Goal: Information Seeking & Learning: Learn about a topic

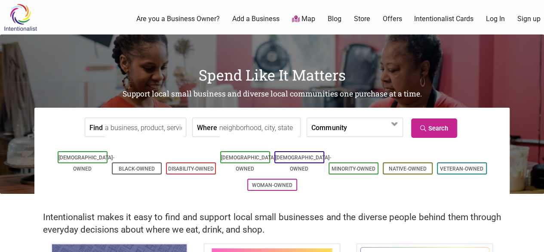
click at [252, 122] on input "Where" at bounding box center [258, 127] width 79 height 19
type input "bainbridge [US_STATE]"
click at [435, 128] on link "Search" at bounding box center [434, 127] width 46 height 19
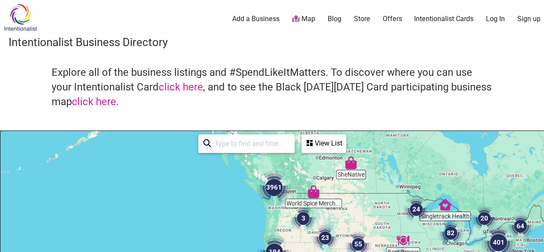
drag, startPoint x: 228, startPoint y: 203, endPoint x: 267, endPoint y: 150, distance: 65.7
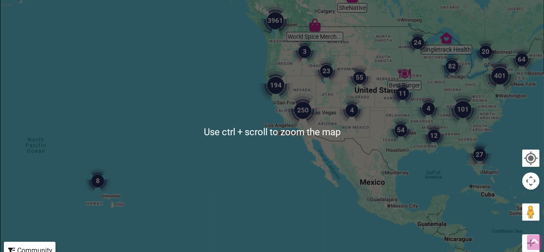
scroll to position [172, 0]
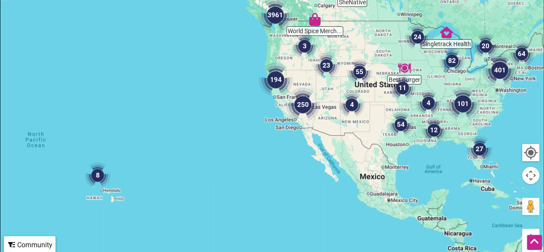
click at [278, 48] on div at bounding box center [271, 126] width 543 height 335
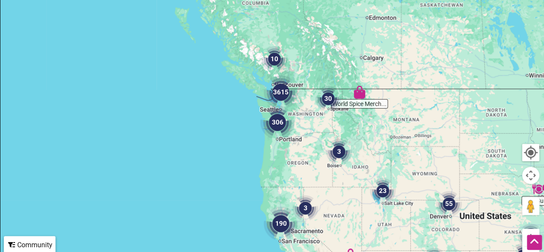
drag, startPoint x: 305, startPoint y: 33, endPoint x: 313, endPoint y: 129, distance: 95.8
click at [313, 129] on div at bounding box center [271, 126] width 543 height 335
click at [294, 104] on img "3615" at bounding box center [281, 92] width 34 height 34
click at [294, 104] on div at bounding box center [271, 126] width 543 height 335
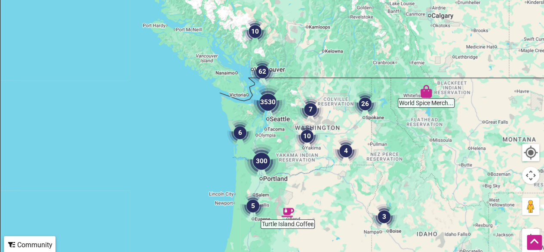
click at [261, 123] on div "To navigate, press the arrow keys." at bounding box center [271, 126] width 543 height 335
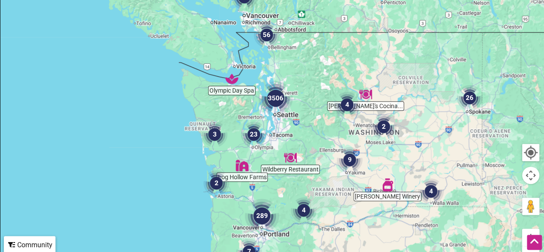
click at [270, 117] on div "To navigate, press the arrow keys." at bounding box center [271, 126] width 543 height 335
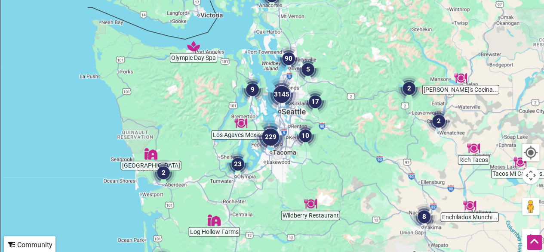
click at [269, 111] on div "To navigate, press the arrow keys." at bounding box center [271, 126] width 543 height 335
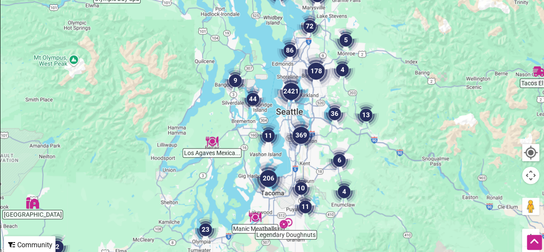
click at [254, 96] on img "44" at bounding box center [253, 99] width 26 height 26
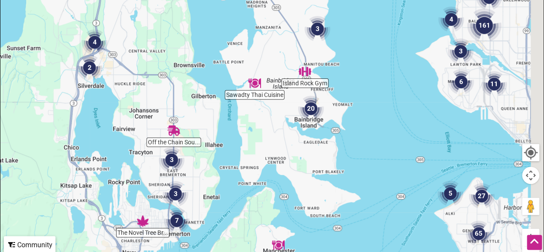
drag, startPoint x: 355, startPoint y: 103, endPoint x: 314, endPoint y: 154, distance: 65.1
click at [314, 154] on div "To navigate, press the arrow keys." at bounding box center [271, 126] width 543 height 335
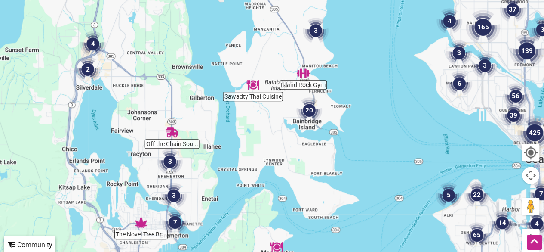
click at [309, 111] on img "20" at bounding box center [309, 110] width 26 height 26
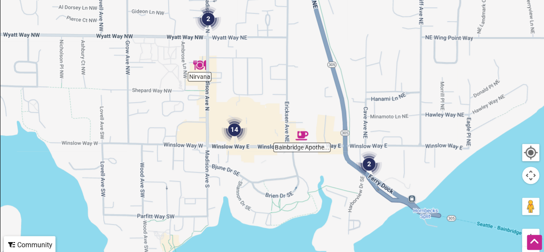
drag, startPoint x: 263, startPoint y: 184, endPoint x: 275, endPoint y: 158, distance: 28.5
click at [276, 158] on div "To navigate, press the arrow keys." at bounding box center [271, 126] width 543 height 335
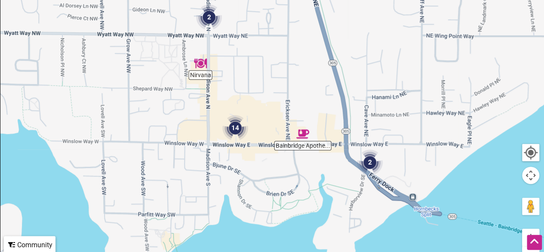
click at [237, 129] on img "14" at bounding box center [235, 128] width 26 height 26
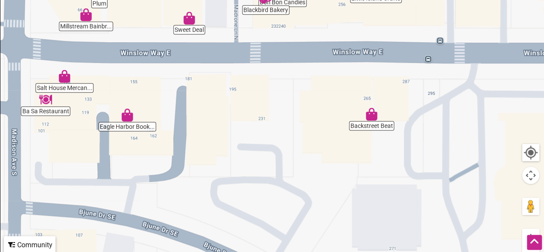
drag, startPoint x: 355, startPoint y: 191, endPoint x: 299, endPoint y: 77, distance: 127.1
click at [299, 77] on div "To navigate, press the arrow keys." at bounding box center [271, 126] width 543 height 335
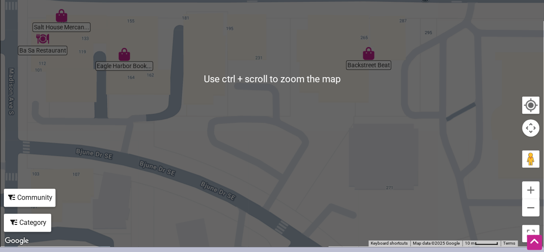
scroll to position [203, 0]
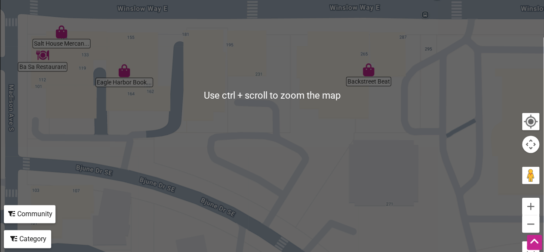
click at [247, 122] on div "To navigate, press the arrow keys." at bounding box center [271, 95] width 543 height 335
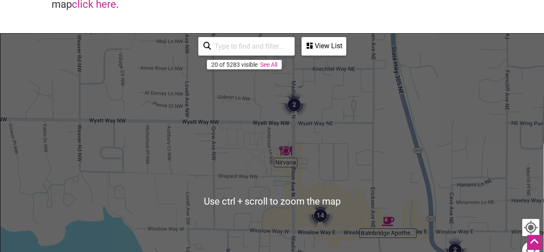
scroll to position [74, 0]
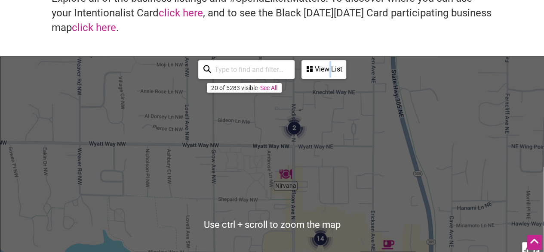
click at [330, 70] on div "View List" at bounding box center [323, 69] width 43 height 16
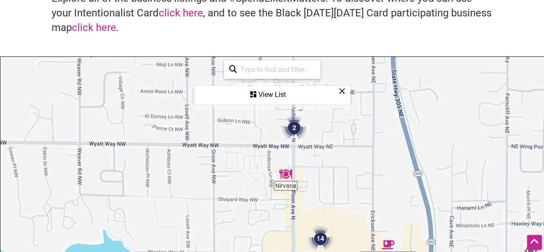
click at [342, 91] on icon at bounding box center [342, 91] width 6 height 0
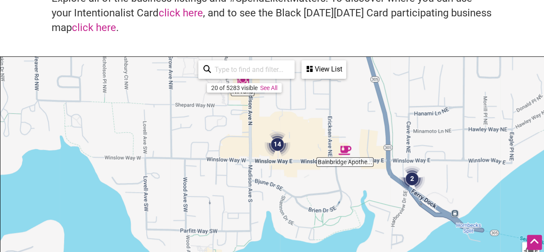
drag, startPoint x: 341, startPoint y: 197, endPoint x: 298, endPoint y: 112, distance: 95.8
click at [298, 102] on div "To navigate, press the arrow keys." at bounding box center [271, 224] width 543 height 335
click at [278, 143] on img "14" at bounding box center [277, 145] width 26 height 26
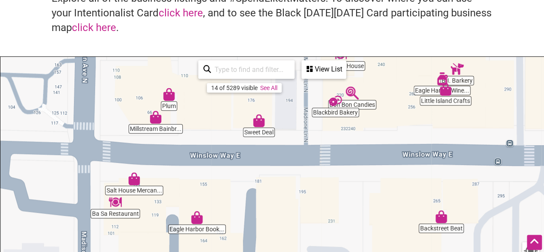
drag, startPoint x: 243, startPoint y: 181, endPoint x: 256, endPoint y: 76, distance: 106.7
click at [256, 76] on div "Sweet Deal Ba Sa Restaurant Restaurant Marché Bon Bon Candies Eagle Harbor Wine…" at bounding box center [271, 224] width 543 height 335
click at [118, 203] on img "Ba Sa Restaurant" at bounding box center [115, 201] width 13 height 13
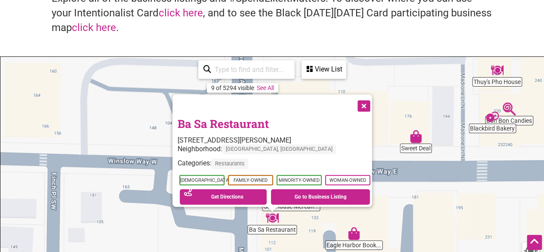
click at [366, 101] on button "Close" at bounding box center [363, 105] width 22 height 22
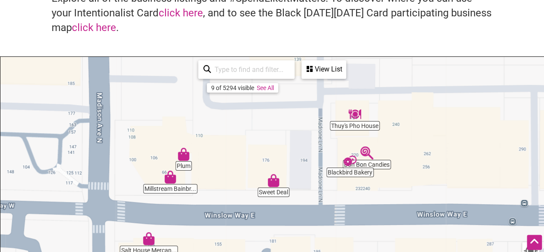
drag, startPoint x: 375, startPoint y: 131, endPoint x: 286, endPoint y: 151, distance: 91.3
click at [286, 151] on div "To navigate, press the arrow keys." at bounding box center [271, 224] width 543 height 335
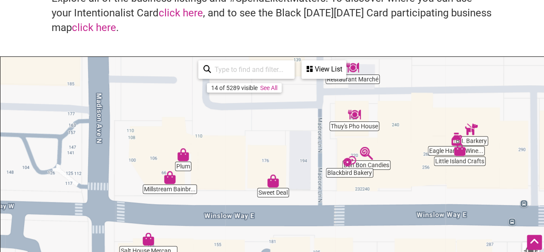
click at [318, 70] on div "View List" at bounding box center [323, 69] width 43 height 16
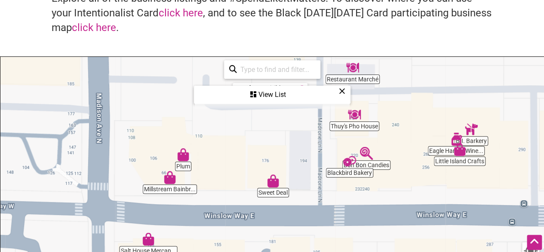
click at [344, 91] on icon at bounding box center [342, 91] width 6 height 0
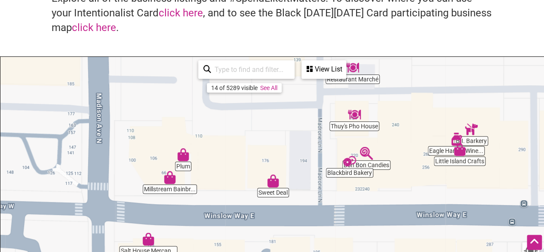
click at [310, 68] on icon at bounding box center [310, 68] width 6 height 7
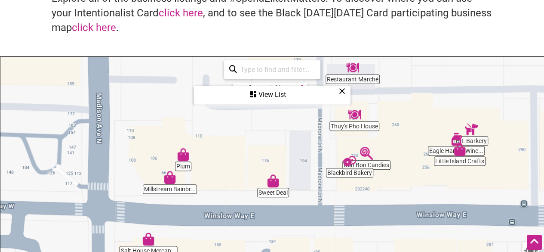
click at [272, 94] on div "View List" at bounding box center [272, 94] width 155 height 16
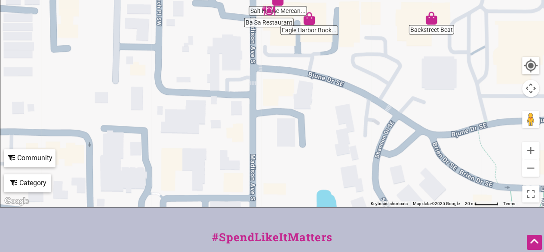
scroll to position [258, 0]
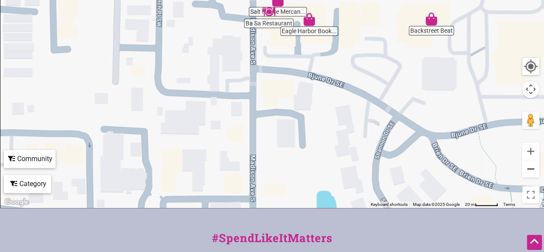
click at [533, 165] on button "Zoom out" at bounding box center [530, 168] width 17 height 17
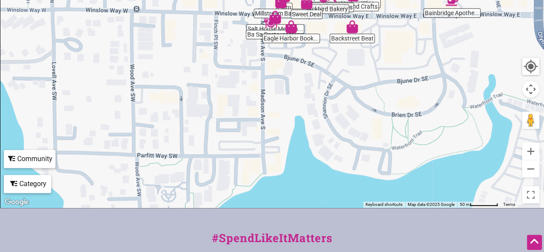
click at [29, 181] on div "Category" at bounding box center [28, 183] width 46 height 16
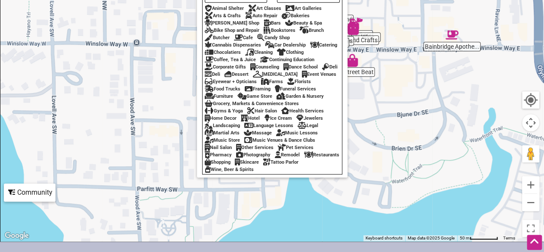
scroll to position [172, 0]
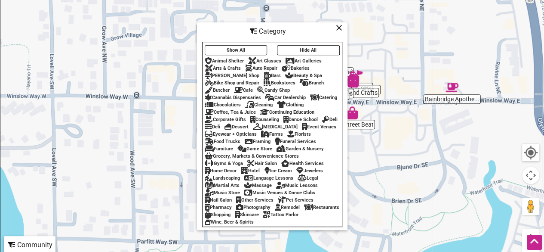
click at [251, 87] on div "Cafe" at bounding box center [243, 90] width 19 height 6
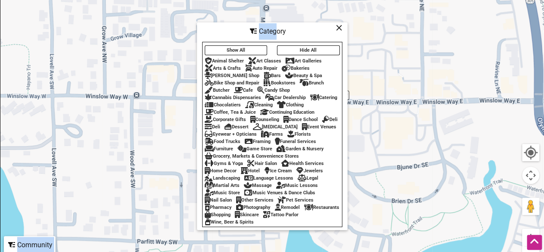
drag, startPoint x: 277, startPoint y: 25, endPoint x: 145, endPoint y: 28, distance: 131.6
click at [144, 28] on div "Blackbird Bakery To navigate, press the arrow keys. Use ctrl + scroll to zoom t…" at bounding box center [271, 126] width 543 height 335
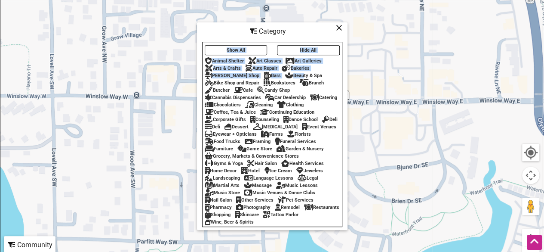
drag, startPoint x: 287, startPoint y: 29, endPoint x: 278, endPoint y: 64, distance: 35.7
click at [279, 68] on div "Category Show All Hide All Animal Shelter Art Classes Art Galleries Arts & Craf…" at bounding box center [272, 125] width 151 height 207
drag, startPoint x: 229, startPoint y: 25, endPoint x: 256, endPoint y: 38, distance: 30.0
click at [210, 65] on div "Category Show All Hide All Animal Shelter Art Classes Art Galleries Arts & Craf…" at bounding box center [272, 125] width 151 height 207
click at [310, 26] on div "Category" at bounding box center [272, 31] width 149 height 16
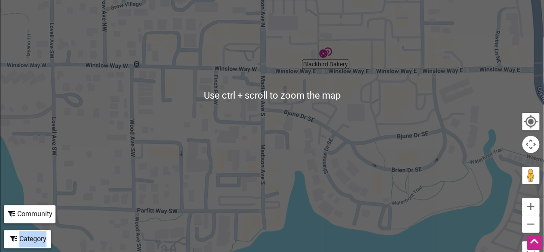
scroll to position [258, 0]
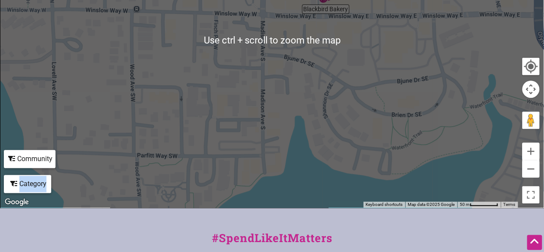
click at [40, 181] on div "Category" at bounding box center [28, 183] width 46 height 16
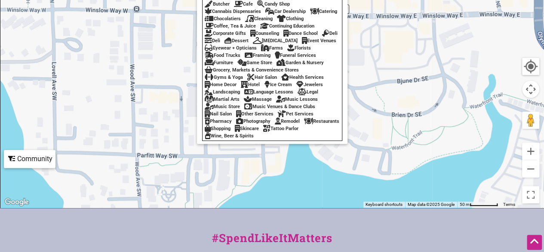
click at [222, 130] on div "Show All Hide All Animal Shelter Art Classes Art Galleries Arts & Crafts Auto R…" at bounding box center [272, 48] width 139 height 182
click at [304, 124] on div "Restaurants" at bounding box center [321, 121] width 35 height 6
click at [319, 192] on div "To navigate, press the arrow keys." at bounding box center [271, 40] width 543 height 335
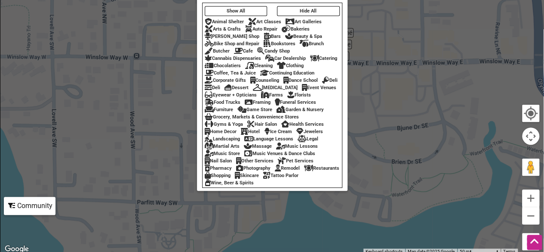
scroll to position [172, 0]
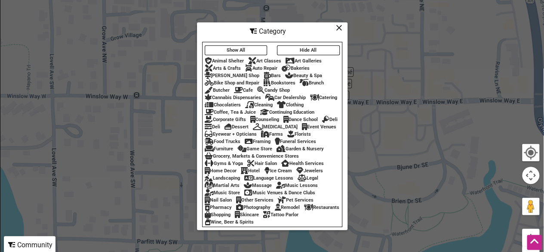
click at [343, 27] on div "Category" at bounding box center [272, 31] width 149 height 16
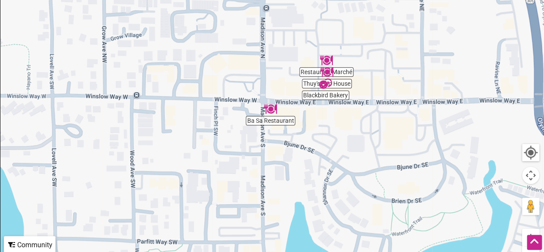
click at [338, 126] on div "To navigate, press the arrow keys." at bounding box center [271, 126] width 543 height 335
click at [338, 119] on div "To navigate, press the arrow keys." at bounding box center [271, 126] width 543 height 335
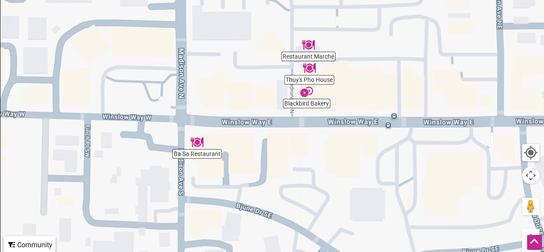
drag, startPoint x: 263, startPoint y: 101, endPoint x: 257, endPoint y: 141, distance: 39.6
click at [257, 141] on div "To navigate, press the arrow keys." at bounding box center [271, 126] width 543 height 335
click at [310, 47] on img "Restaurant Marché" at bounding box center [308, 44] width 13 height 13
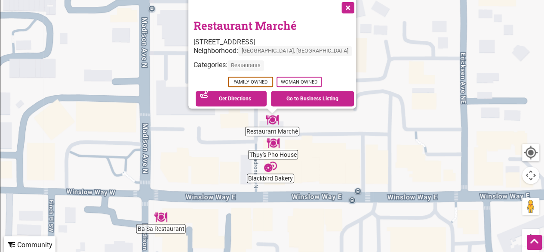
click at [274, 149] on div "To navigate, press the arrow keys. Restaurant Marché 150 Madrone Ln N, Bainbrid…" at bounding box center [271, 126] width 543 height 335
click at [274, 147] on img "Thuy's Pho House" at bounding box center [273, 142] width 13 height 13
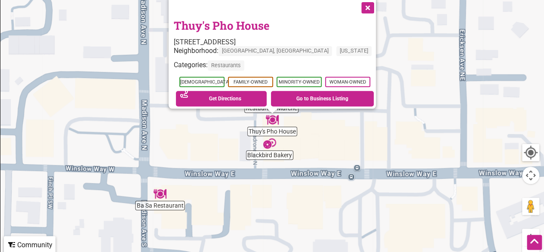
click at [271, 150] on div "To navigate, press the arrow keys. Thuy's Pho House 120 Madrone Ln N, Bainbridg…" at bounding box center [271, 126] width 543 height 335
click at [268, 145] on img "Blackbird Bakery" at bounding box center [269, 143] width 13 height 13
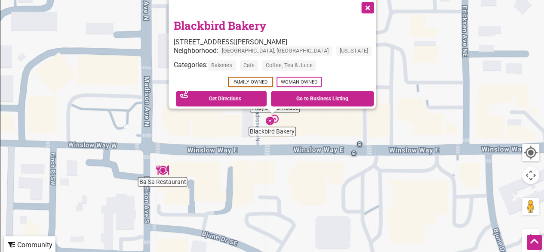
click at [356, 3] on button "Close" at bounding box center [367, 7] width 22 height 22
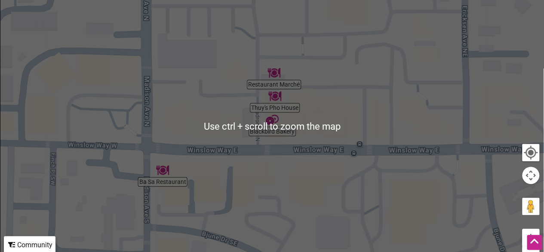
scroll to position [215, 0]
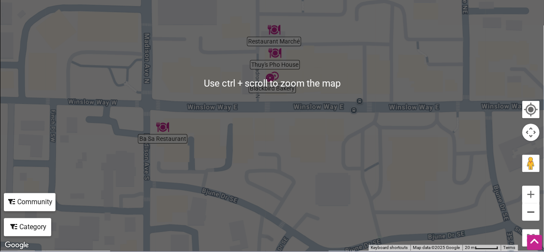
click at [532, 213] on button "Zoom out" at bounding box center [530, 211] width 17 height 17
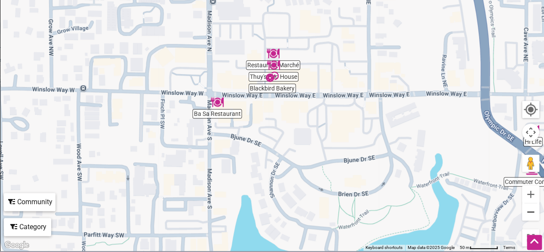
click at [531, 213] on button "Zoom out" at bounding box center [530, 211] width 17 height 17
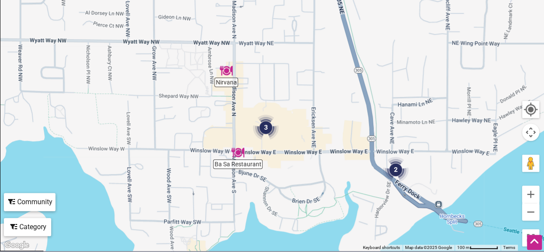
drag, startPoint x: 311, startPoint y: 128, endPoint x: 303, endPoint y: 181, distance: 54.4
click at [303, 181] on div "To navigate, press the arrow keys." at bounding box center [271, 83] width 543 height 335
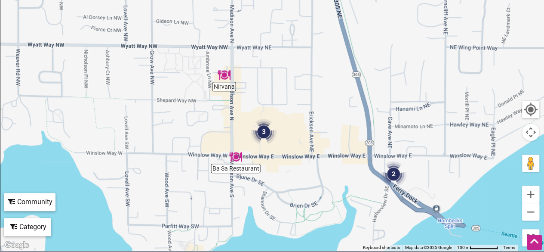
click at [224, 80] on img "Nirvana" at bounding box center [224, 74] width 13 height 13
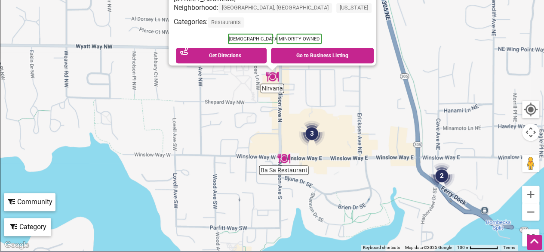
click at [446, 174] on img "2" at bounding box center [442, 176] width 26 height 26
click at [439, 175] on img "2" at bounding box center [442, 176] width 26 height 26
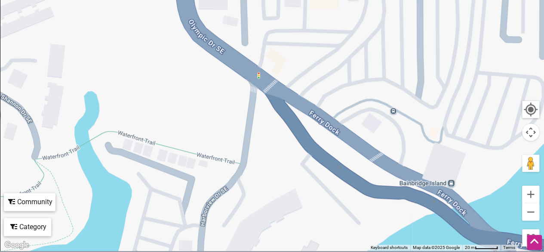
drag, startPoint x: 286, startPoint y: 98, endPoint x: 289, endPoint y: 165, distance: 67.2
click at [290, 193] on div "To navigate, press the arrow keys." at bounding box center [271, 83] width 543 height 335
click at [280, 50] on img "Hi Life" at bounding box center [280, 51] width 13 height 13
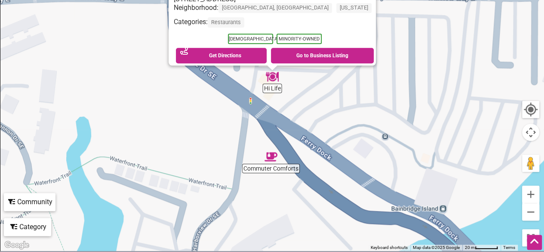
click at [266, 157] on img "Commuter Comforts" at bounding box center [270, 156] width 13 height 13
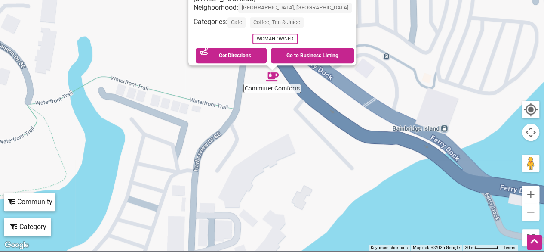
click at [292, 148] on div "To navigate, press the arrow keys. Commuter Comforts 270 Olympic Dr SE, Bainbri…" at bounding box center [271, 83] width 543 height 335
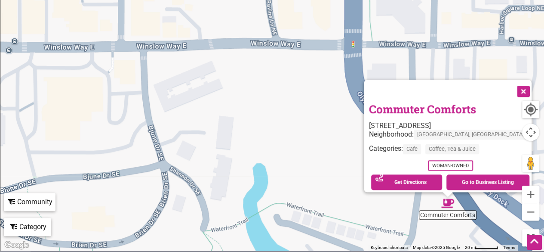
drag, startPoint x: 157, startPoint y: 54, endPoint x: 334, endPoint y: 182, distance: 218.3
click at [334, 182] on div "To navigate, press the arrow keys. Commuter Comforts 270 Olympic Dr SE, Bainbri…" at bounding box center [271, 83] width 543 height 335
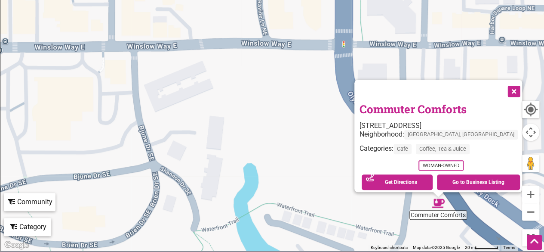
click at [529, 209] on button "Zoom out" at bounding box center [530, 211] width 17 height 17
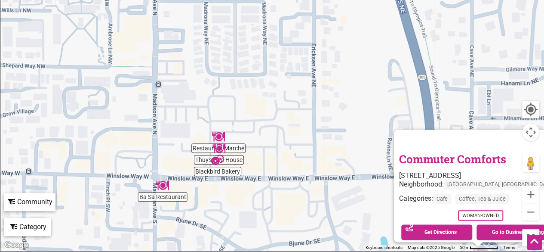
drag, startPoint x: 243, startPoint y: 150, endPoint x: 328, endPoint y: 176, distance: 89.0
click at [328, 176] on div "To navigate, press the arrow keys. Commuter Comforts 270 Olympic Dr SE, Bainbri…" at bounding box center [271, 83] width 543 height 335
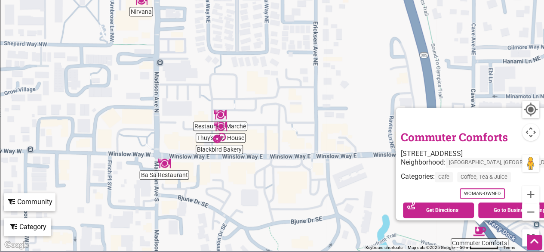
drag, startPoint x: 264, startPoint y: 114, endPoint x: 307, endPoint y: 129, distance: 45.2
click at [307, 129] on div "To navigate, press the arrow keys. Commuter Comforts 270 Olympic Dr SE, Bainbri…" at bounding box center [271, 83] width 543 height 335
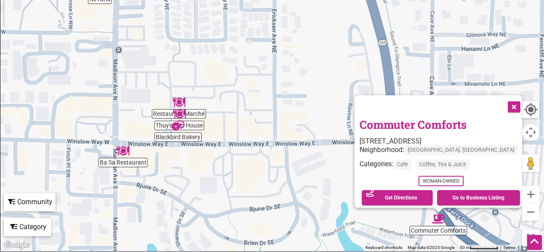
click at [508, 101] on button "Close" at bounding box center [513, 106] width 22 height 22
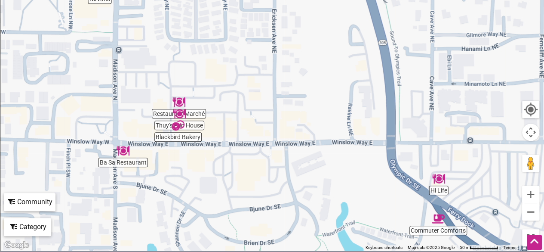
click at [535, 215] on button "Zoom out" at bounding box center [530, 211] width 17 height 17
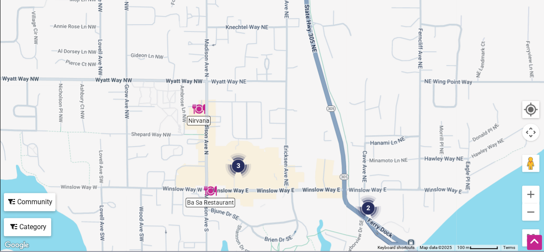
drag, startPoint x: 275, startPoint y: 111, endPoint x: 289, endPoint y: 188, distance: 78.2
click at [289, 188] on div "To navigate, press the arrow keys." at bounding box center [271, 83] width 543 height 335
click at [526, 212] on button "Zoom out" at bounding box center [530, 211] width 17 height 17
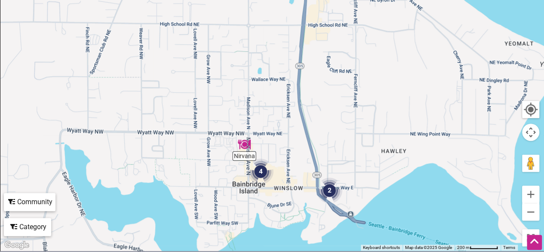
drag, startPoint x: 340, startPoint y: 100, endPoint x: 348, endPoint y: 146, distance: 46.7
click at [348, 146] on div "To navigate, press the arrow keys." at bounding box center [271, 83] width 543 height 335
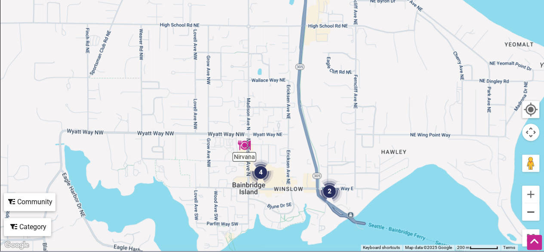
click at [527, 212] on button "Zoom out" at bounding box center [530, 211] width 17 height 17
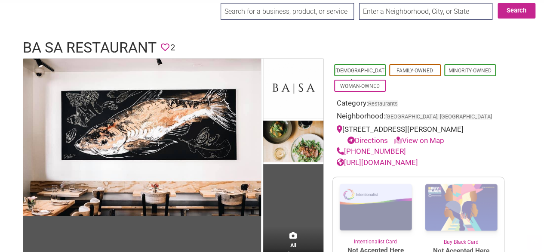
scroll to position [43, 0]
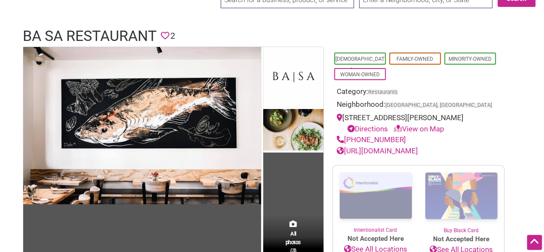
click at [418, 155] on link "https://www.basabainbridgeisland.com/" at bounding box center [377, 150] width 81 height 9
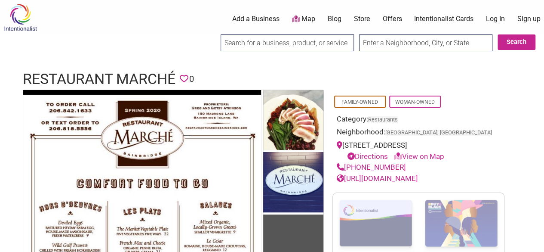
click at [418, 182] on link "http://restaurantmarchebainbridge.com/" at bounding box center [377, 178] width 81 height 9
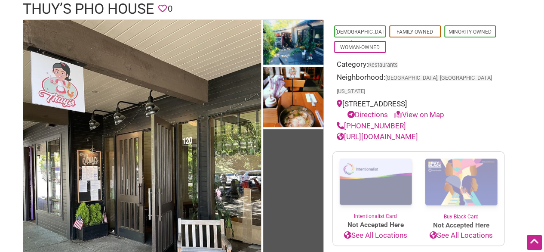
scroll to position [156, 0]
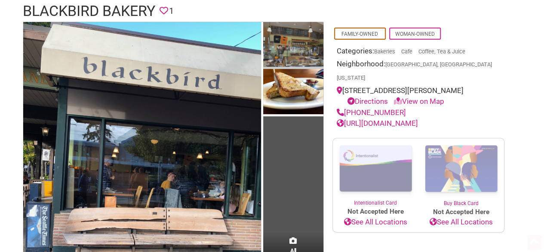
scroll to position [79, 0]
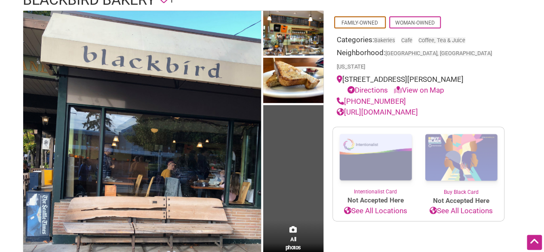
click at [402, 108] on link "[URL][DOMAIN_NAME]" at bounding box center [377, 112] width 81 height 9
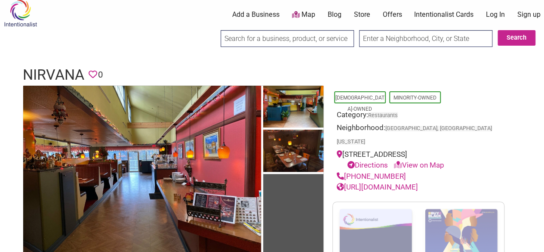
scroll to position [7, 0]
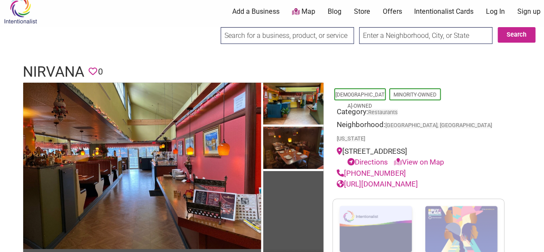
click at [403, 181] on link "https://nirvanabainbridge.com/" at bounding box center [377, 183] width 81 height 9
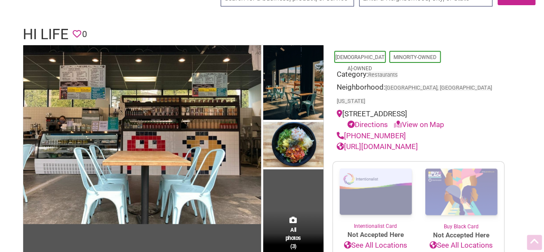
scroll to position [46, 0]
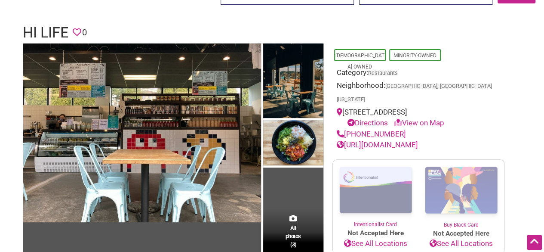
click at [415, 142] on link "https://hi-life-bainbridge.square.site/s/order?location=11ec8a1d088a543fa7d5ac1…" at bounding box center [377, 144] width 81 height 9
